Goal: Information Seeking & Learning: Learn about a topic

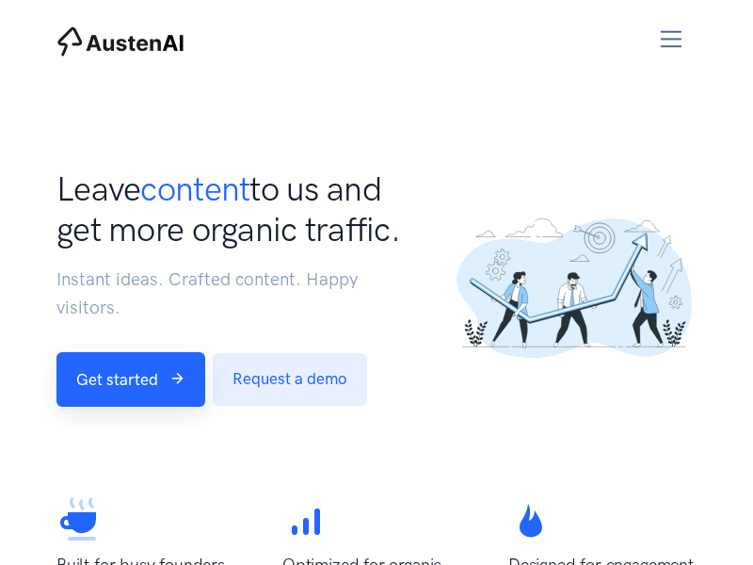
scroll to position [3627, 0]
